Goal: Task Accomplishment & Management: Use online tool/utility

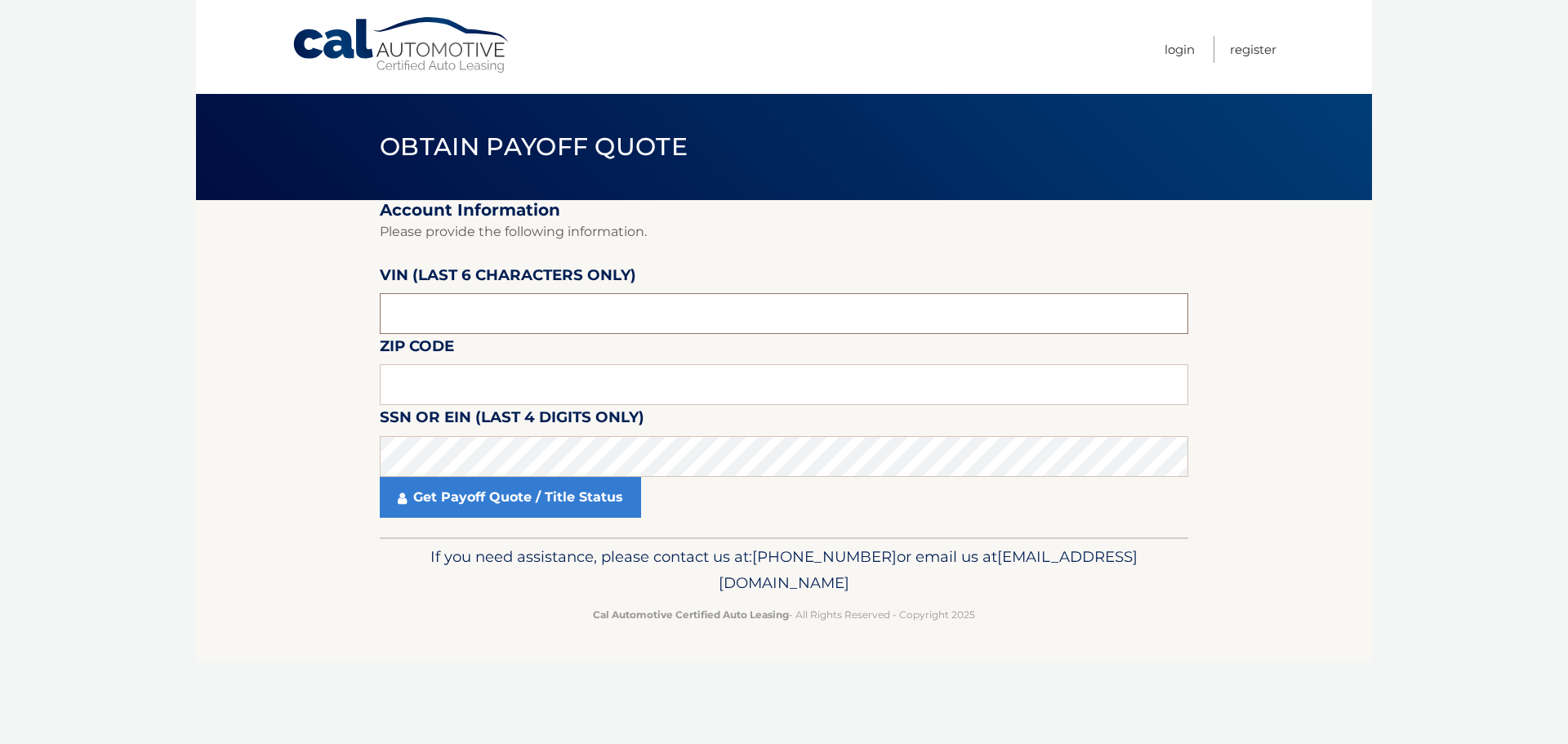
drag, startPoint x: 426, startPoint y: 315, endPoint x: 302, endPoint y: 313, distance: 124.0
click at [308, 313] on section "Account Information Please provide the following information. [PERSON_NAME] (la…" at bounding box center [784, 369] width 1176 height 337
type input "451702"
click at [394, 393] on input "text" at bounding box center [784, 384] width 808 height 40
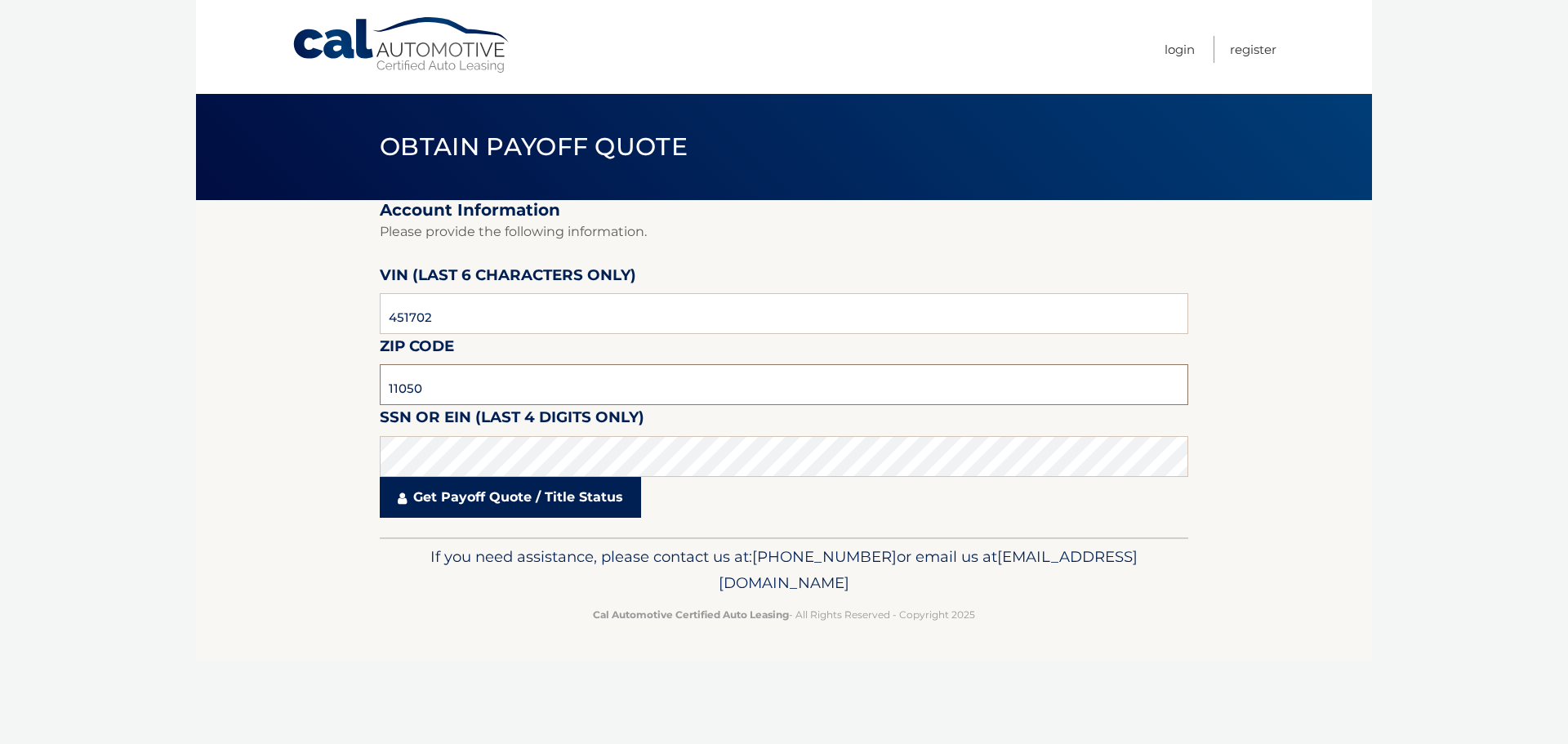
type input "11050"
click at [525, 500] on link "Get Payoff Quote / Title Status" at bounding box center [510, 497] width 261 height 40
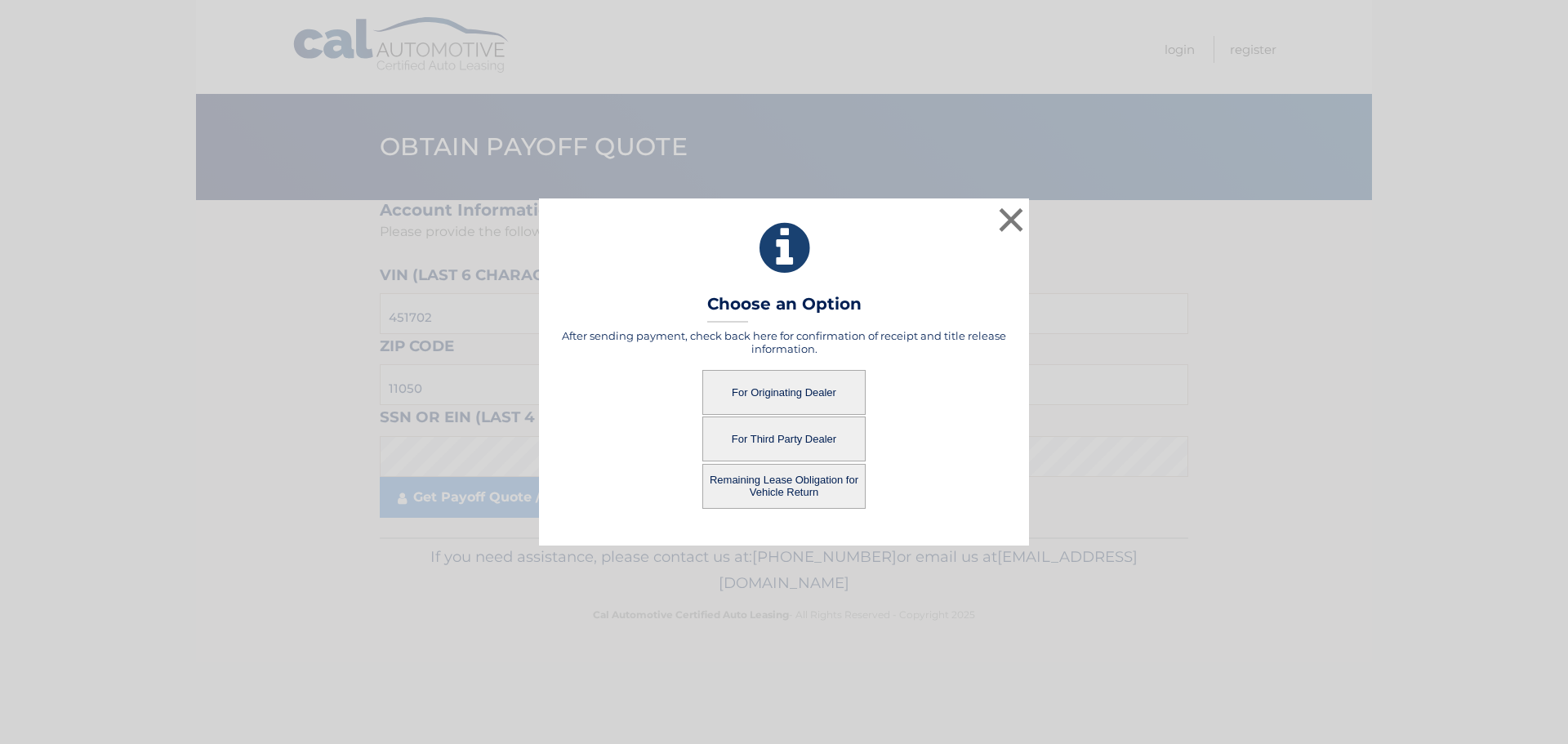
click at [823, 487] on button "Remaining Lease Obligation for Vehicle Return" at bounding box center [784, 486] width 163 height 45
click at [787, 487] on button "Remaining Lease Obligation for Vehicle Return" at bounding box center [784, 486] width 163 height 45
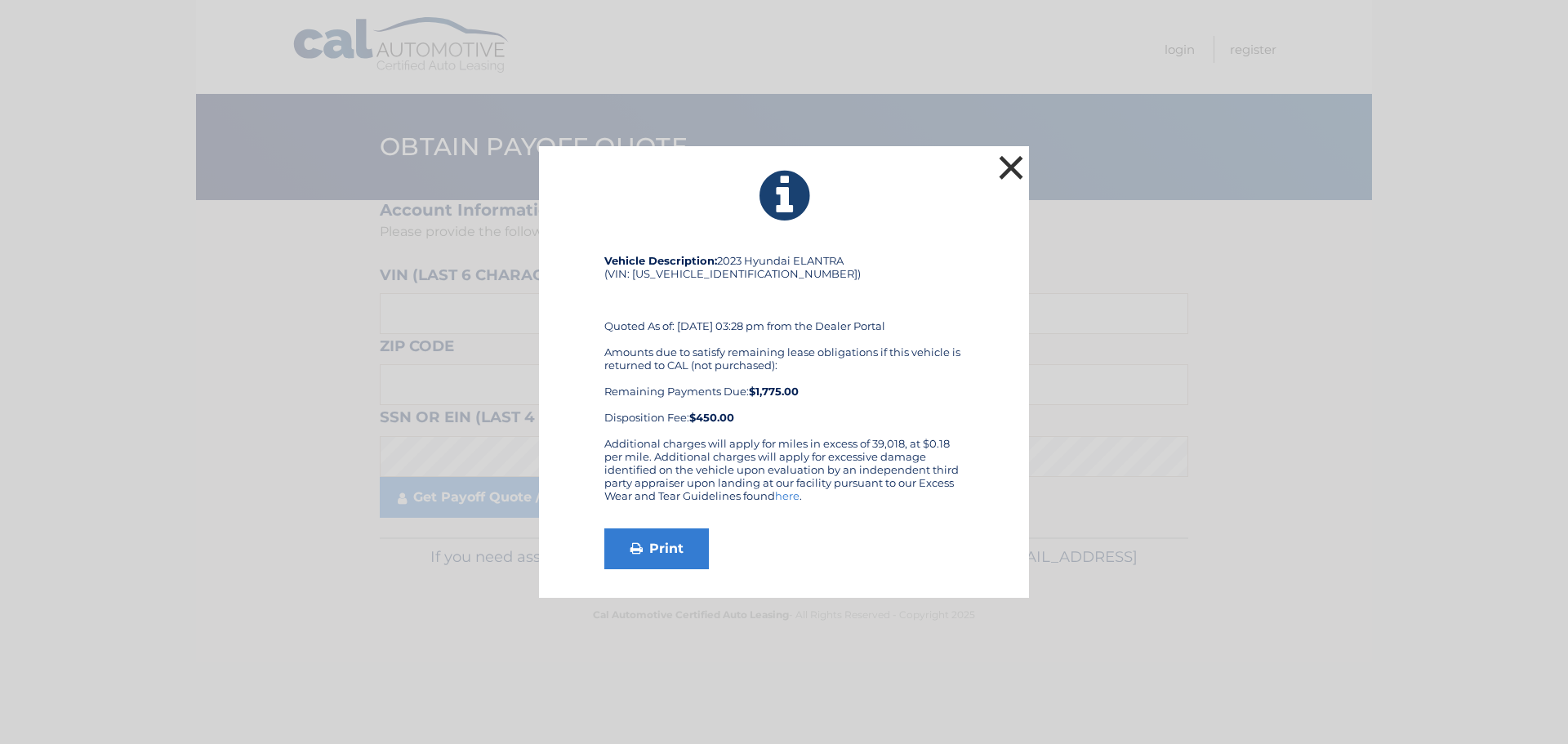
click at [1010, 171] on button "×" at bounding box center [1011, 167] width 33 height 33
